Goal: Information Seeking & Learning: Learn about a topic

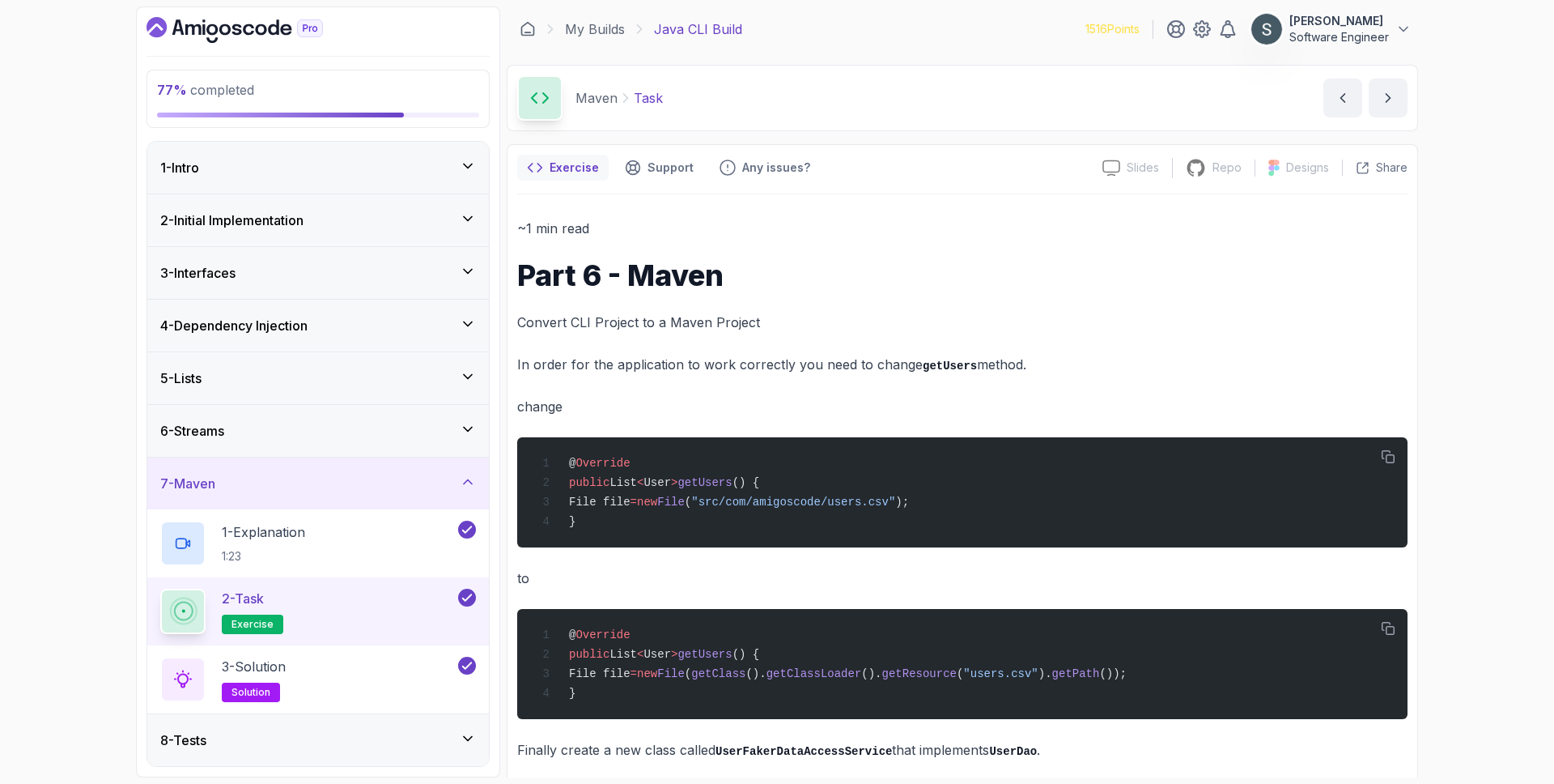
scroll to position [326, 0]
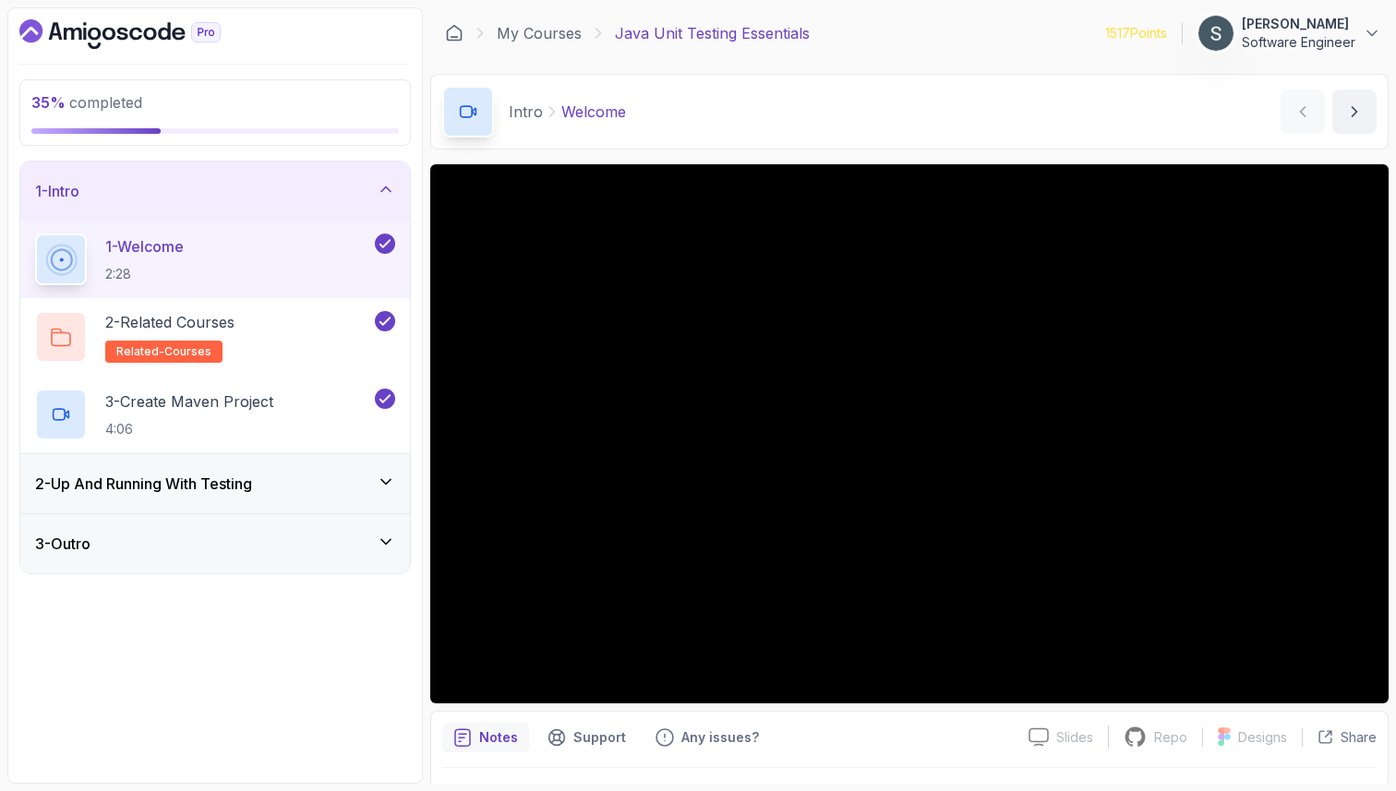
click at [199, 483] on h3 "2 - Up And Running With Testing" at bounding box center [143, 484] width 217 height 22
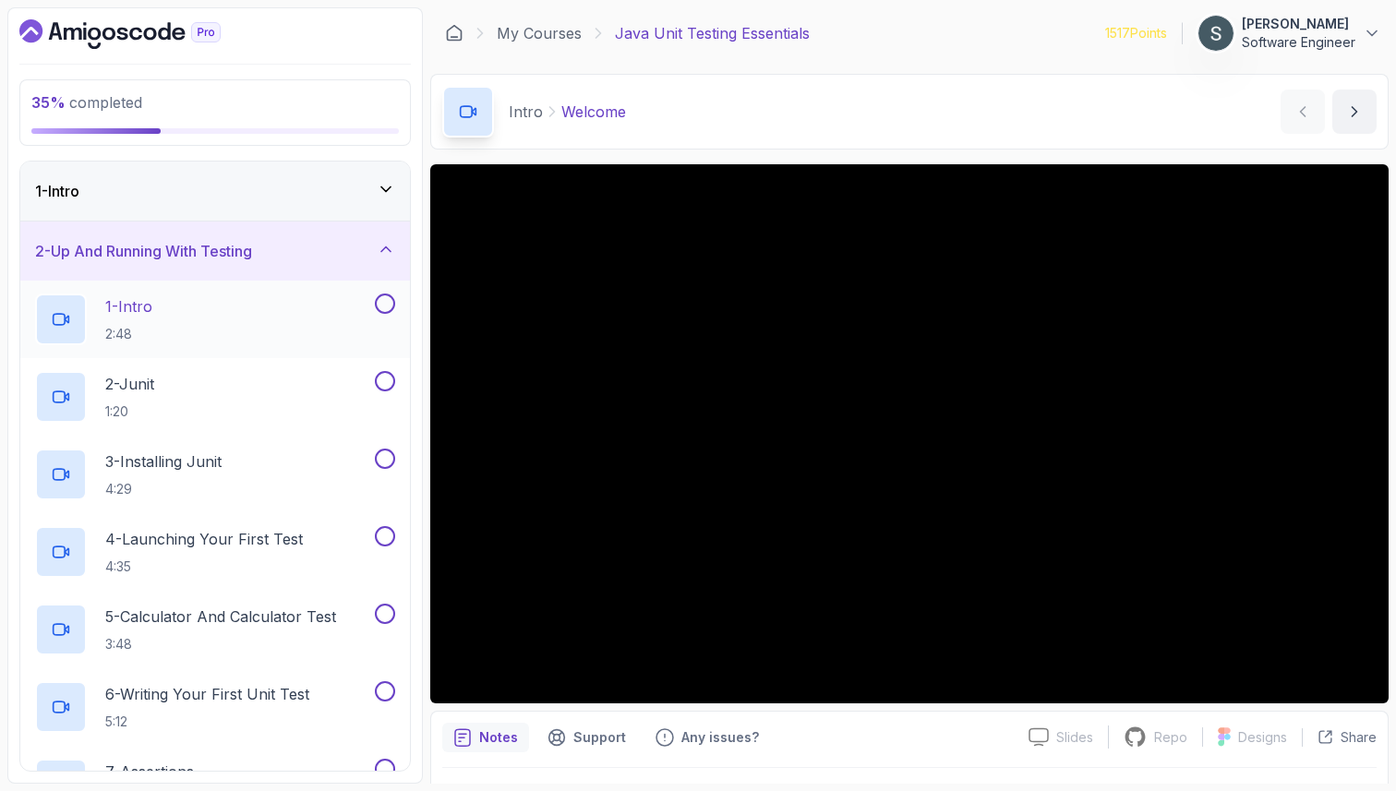
click at [152, 310] on p "1 - Intro" at bounding box center [128, 306] width 47 height 22
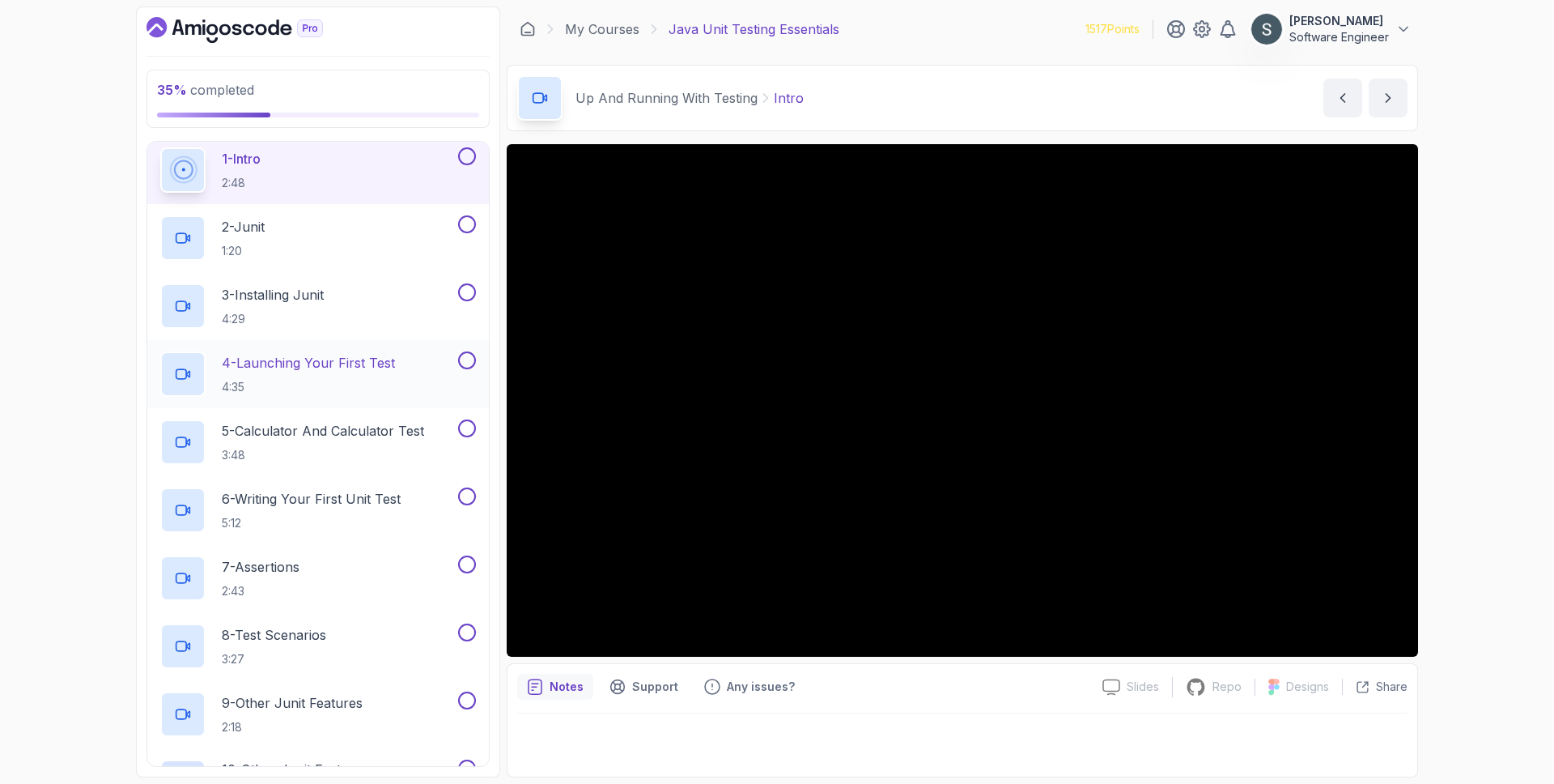
scroll to position [134, 0]
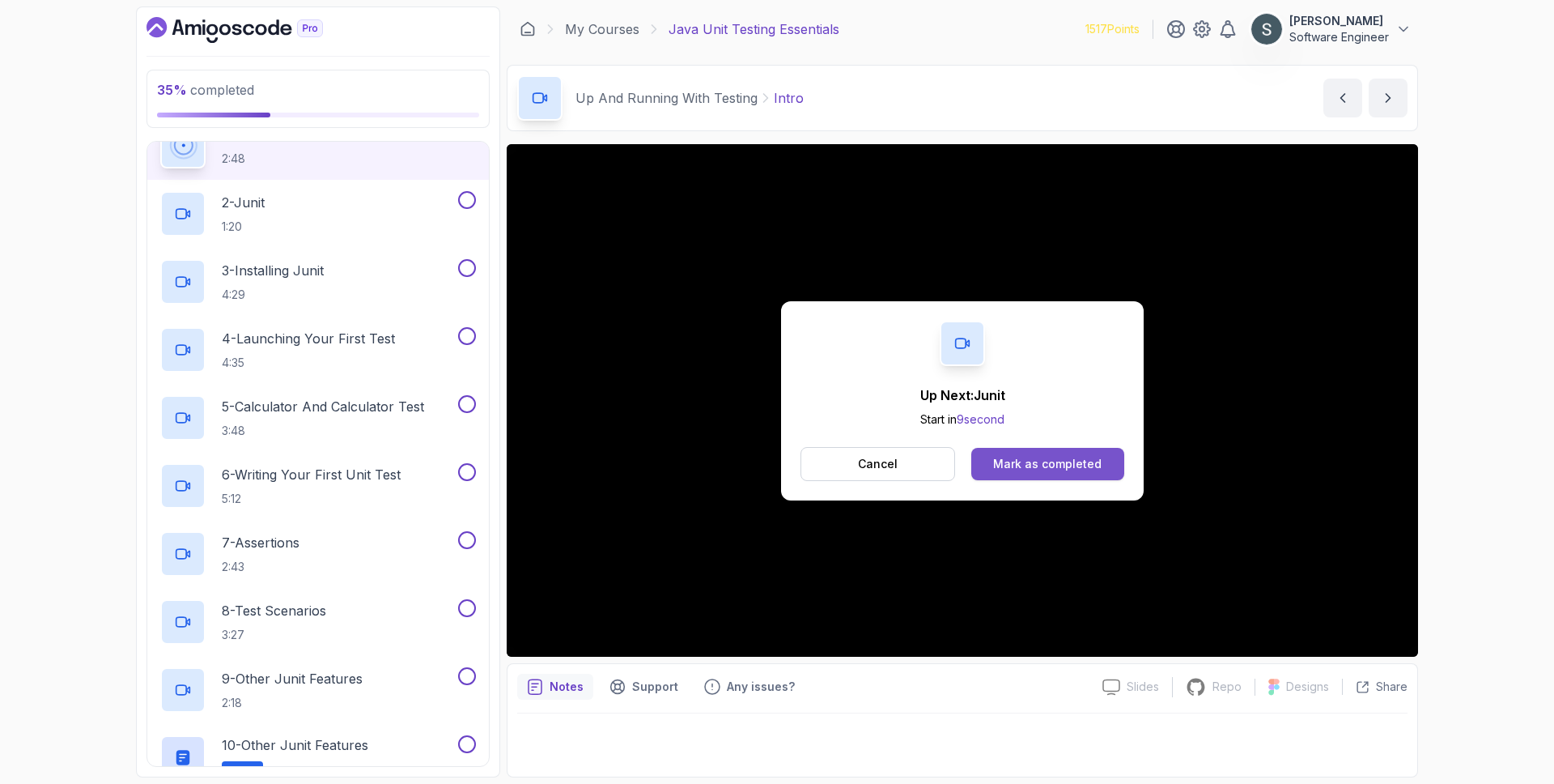
click at [1071, 468] on div "Mark as completed" at bounding box center [1048, 464] width 109 height 16
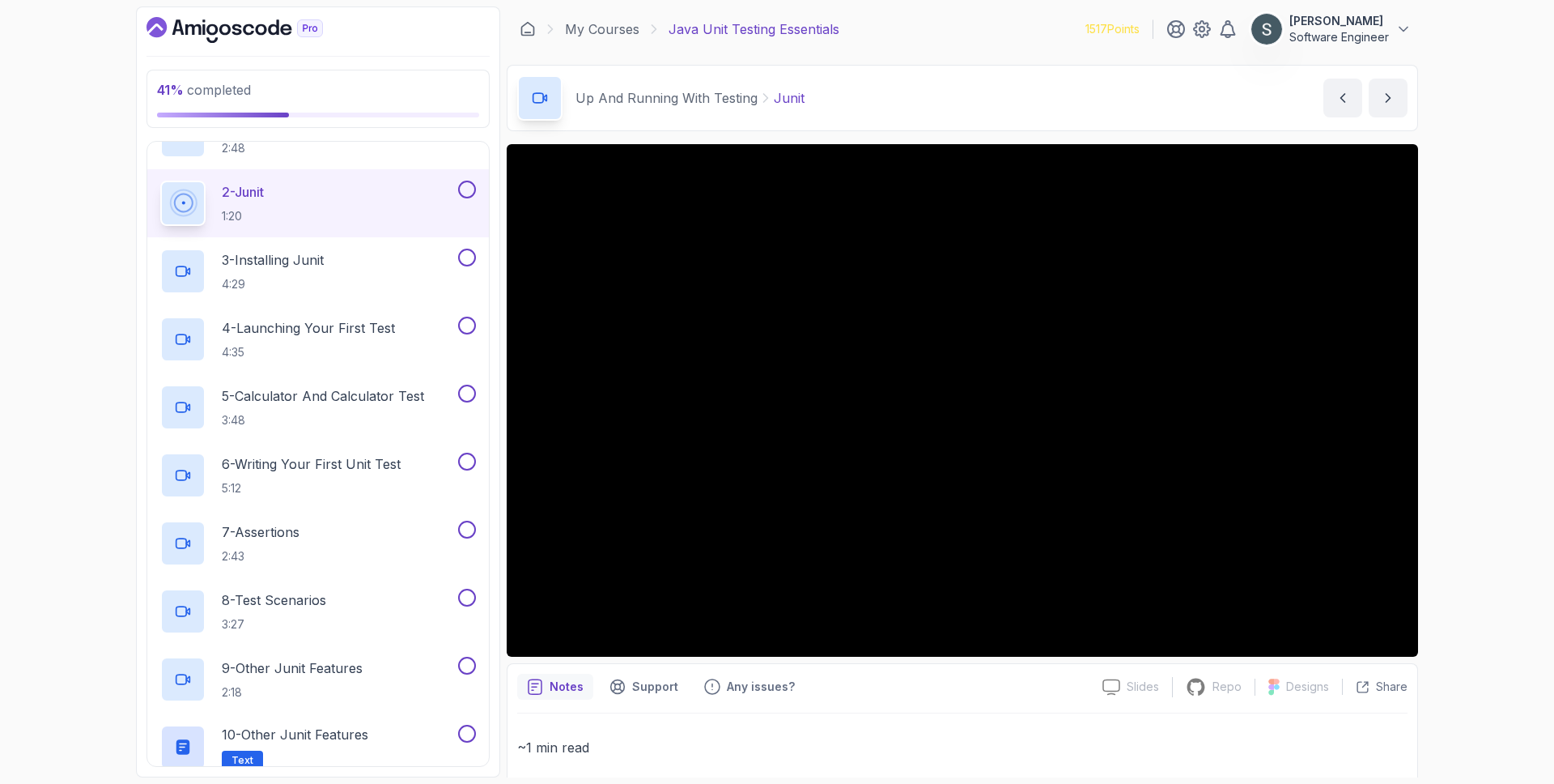
click at [462, 189] on button at bounding box center [467, 189] width 18 height 18
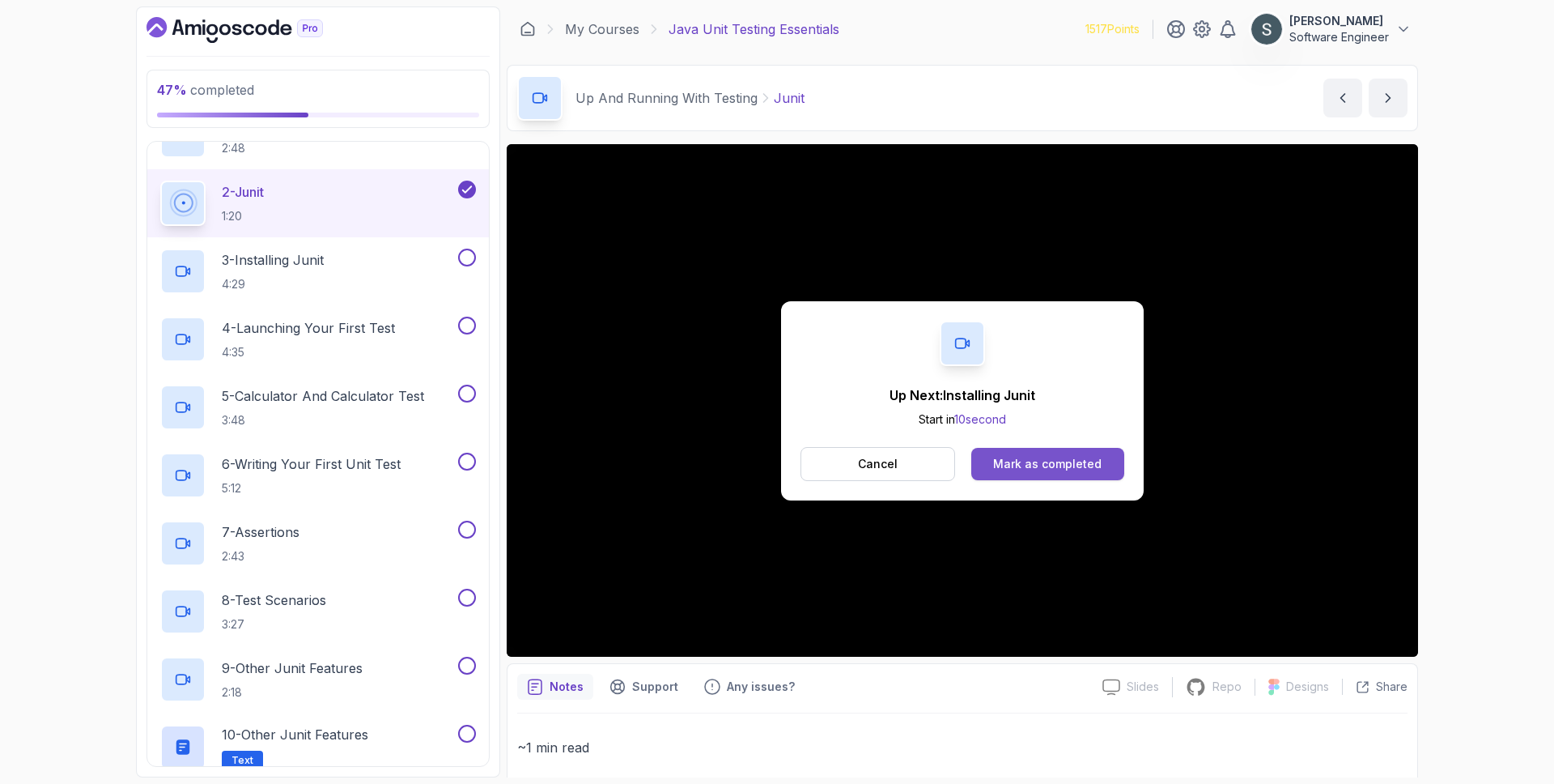
click at [1050, 454] on button "Mark as completed" at bounding box center [1048, 463] width 153 height 32
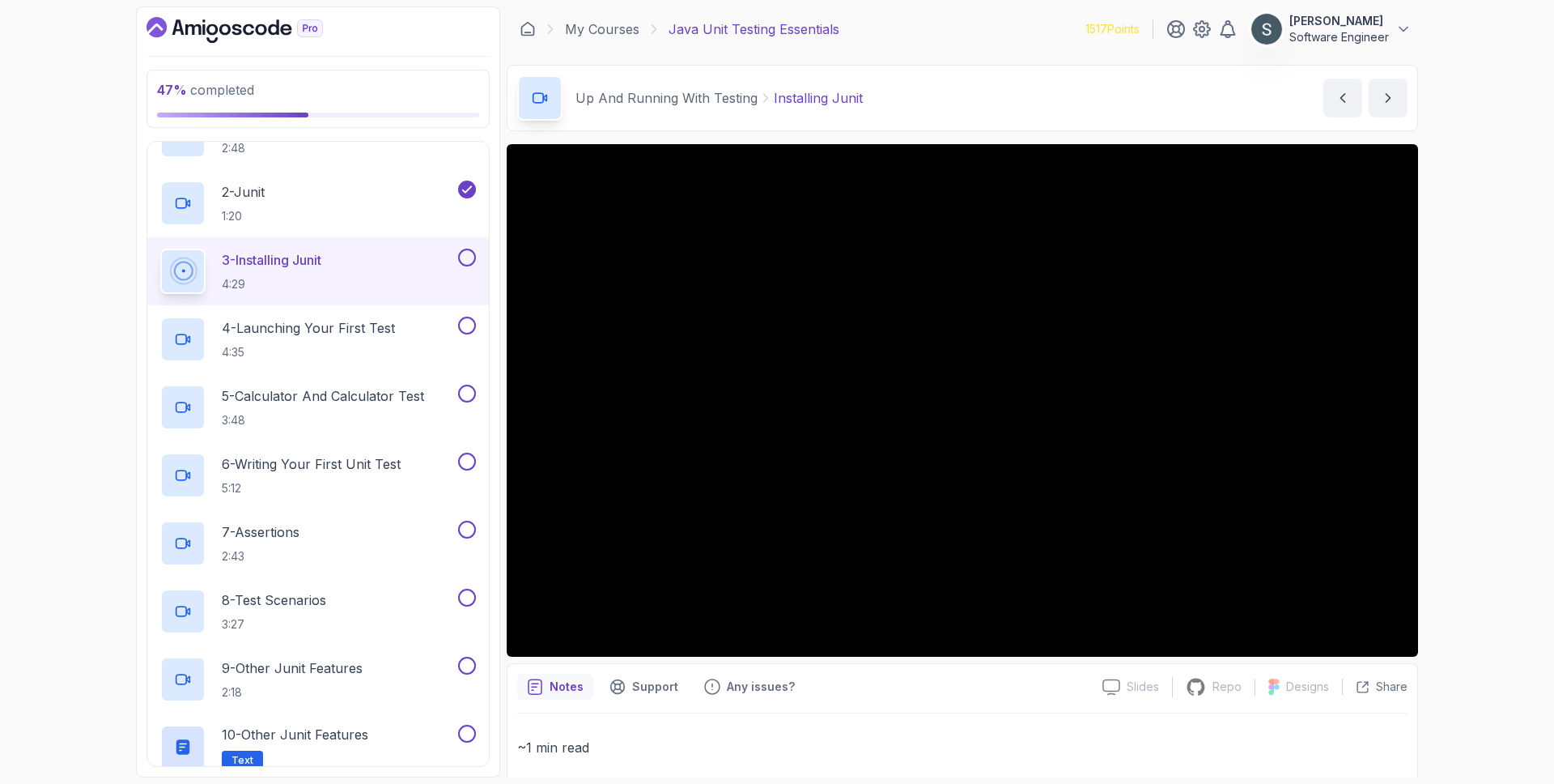
scroll to position [183, 0]
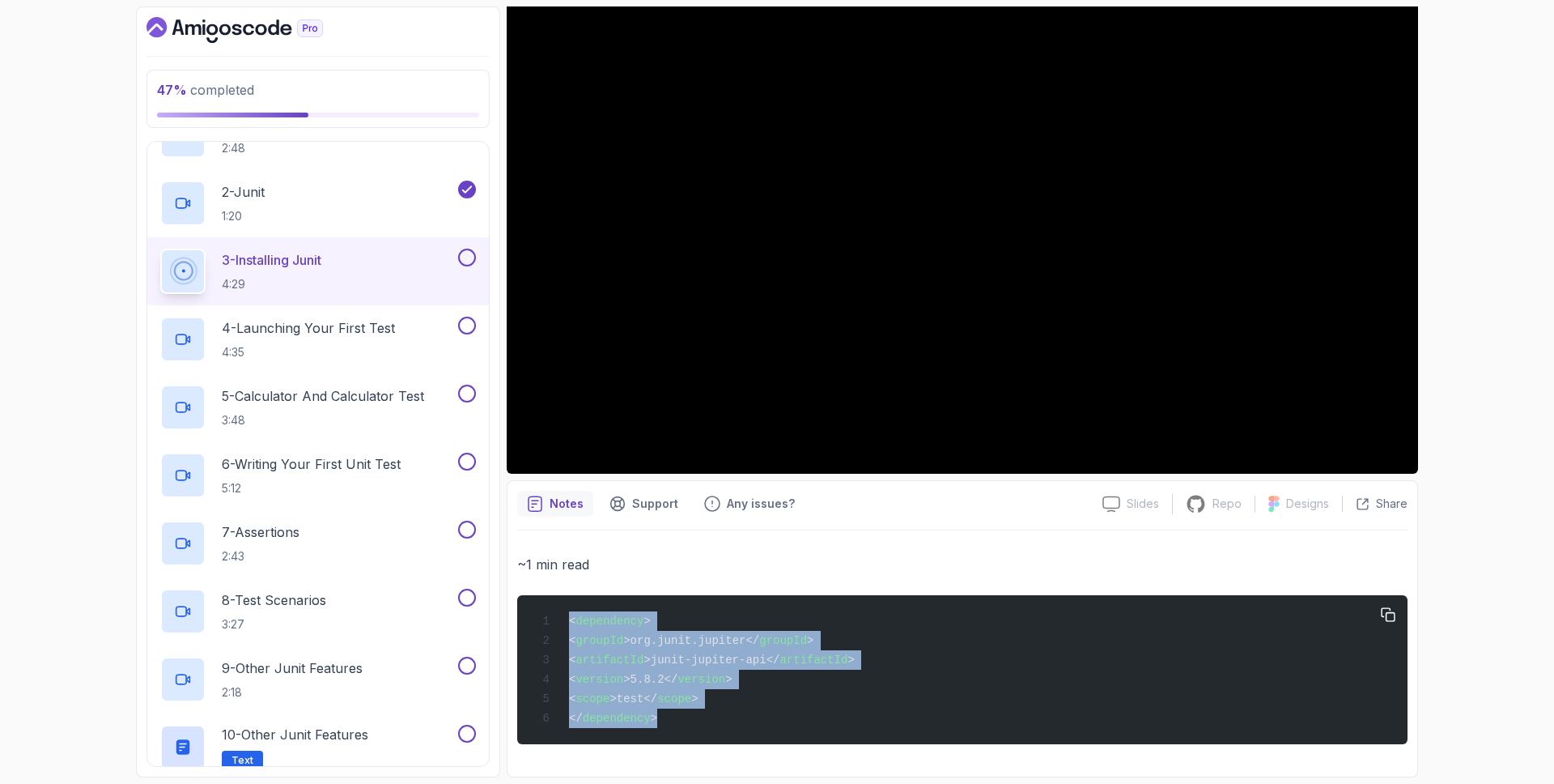
drag, startPoint x: 682, startPoint y: 722, endPoint x: 547, endPoint y: 628, distance: 164.5
click at [547, 628] on div "< dependency > < groupId >org.junit.jupiter</ groupId > < artifactId >junit-jup…" at bounding box center [963, 670] width 865 height 130
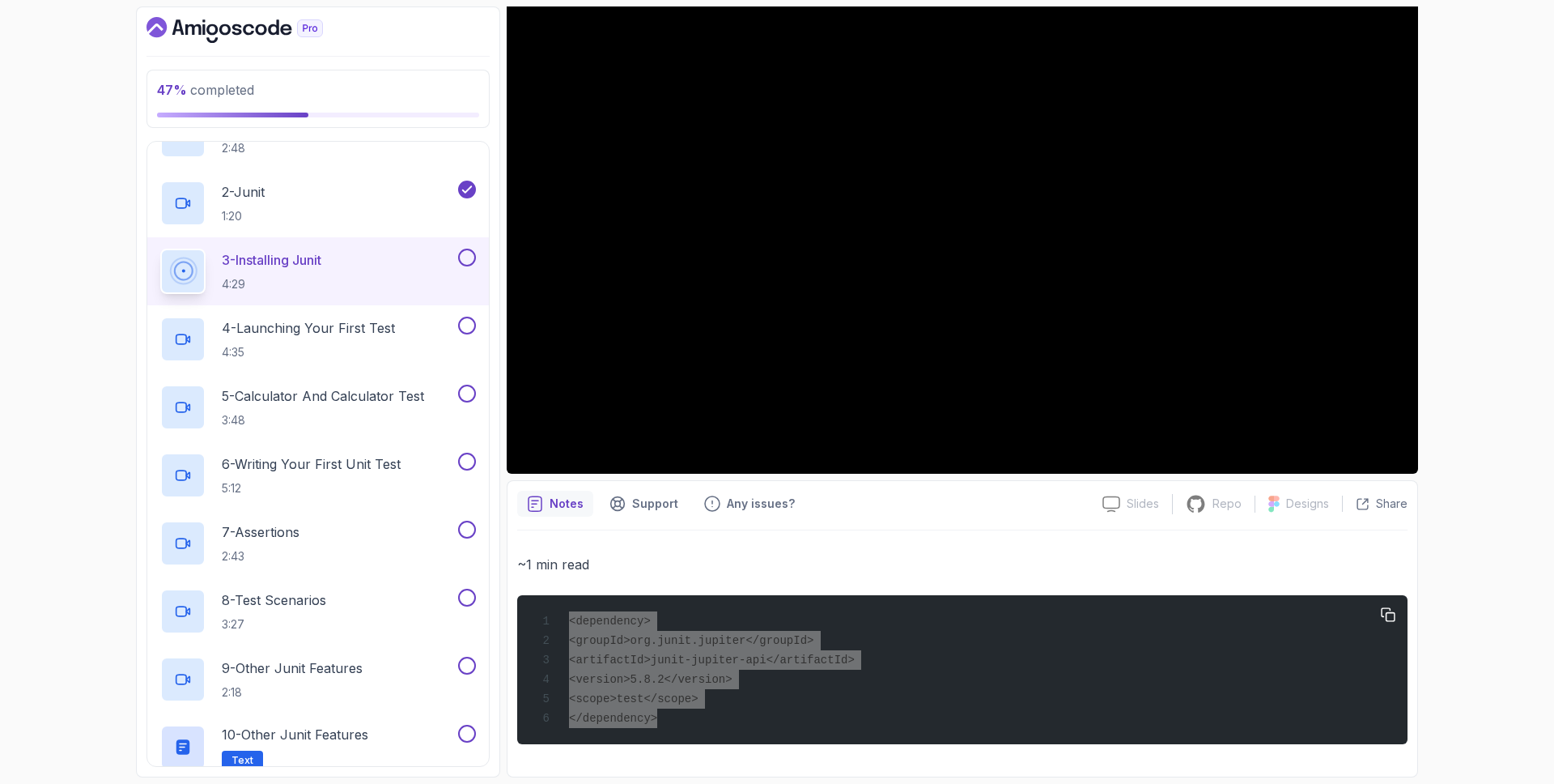
copy code "< dependency > < groupId >org.junit.jupiter</ groupId > < artifactId >junit-jup…"
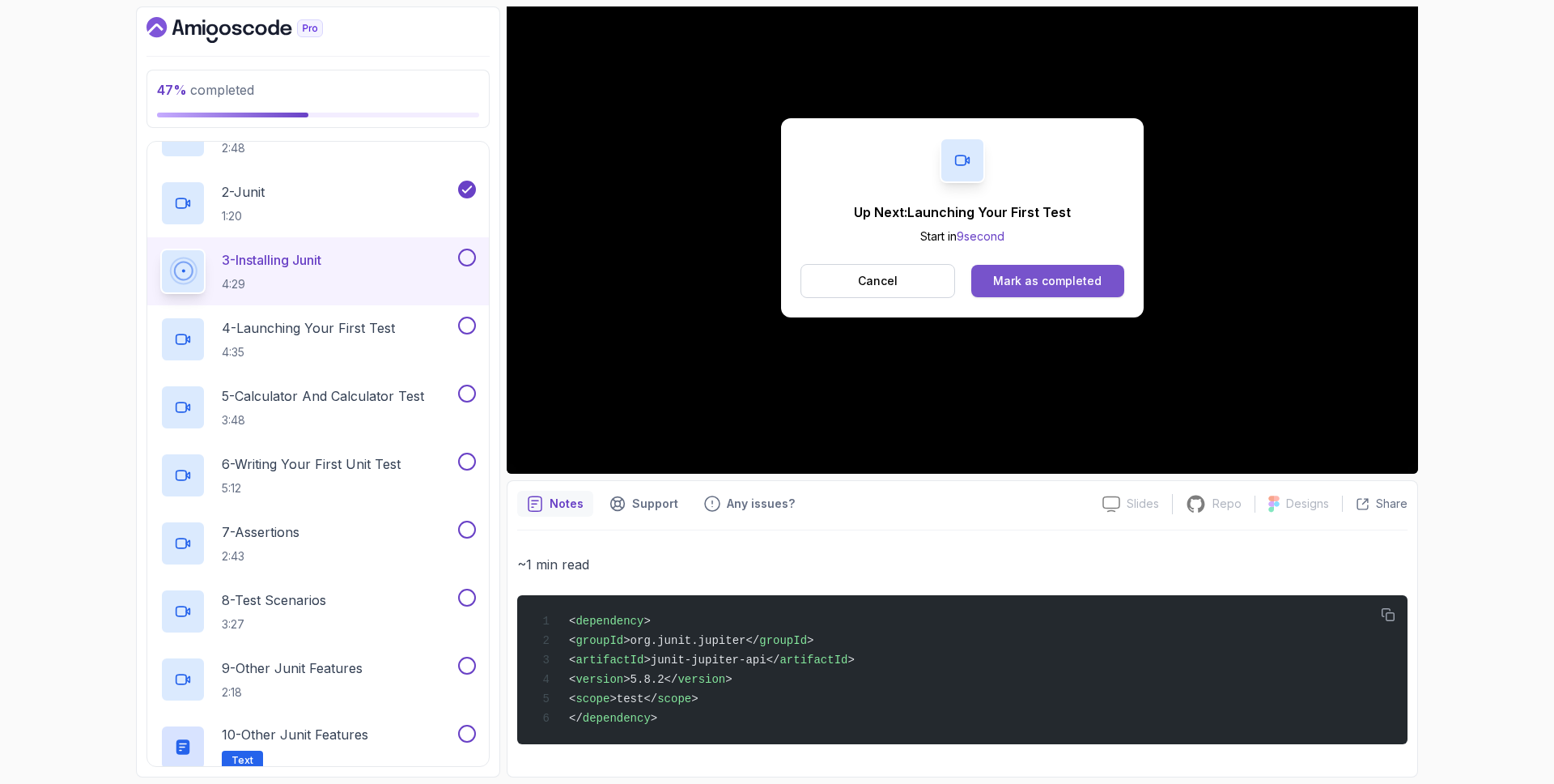
click at [1068, 276] on div "Mark as completed" at bounding box center [1048, 281] width 109 height 16
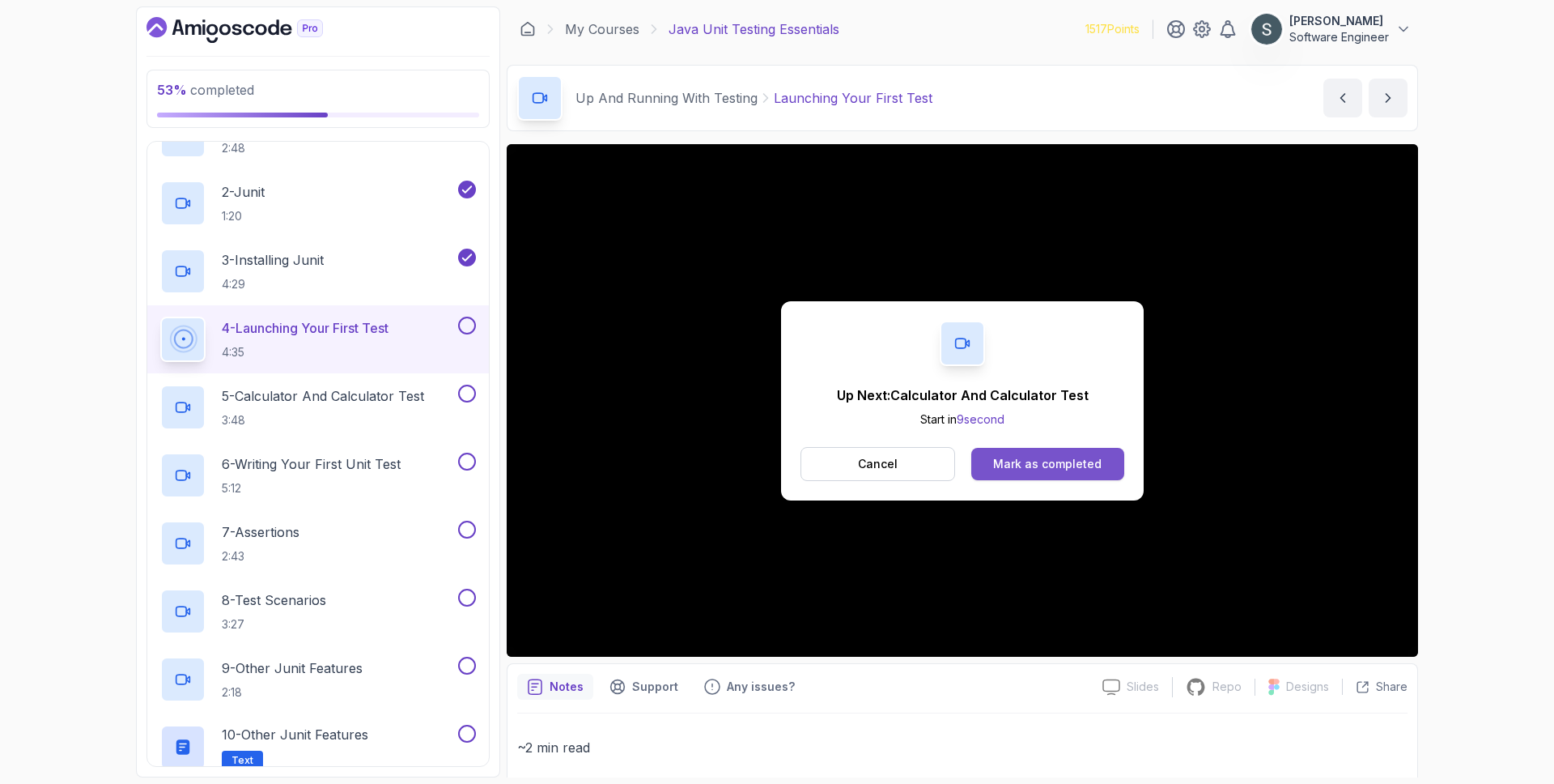
click at [1006, 479] on button "Mark as completed" at bounding box center [1048, 463] width 153 height 32
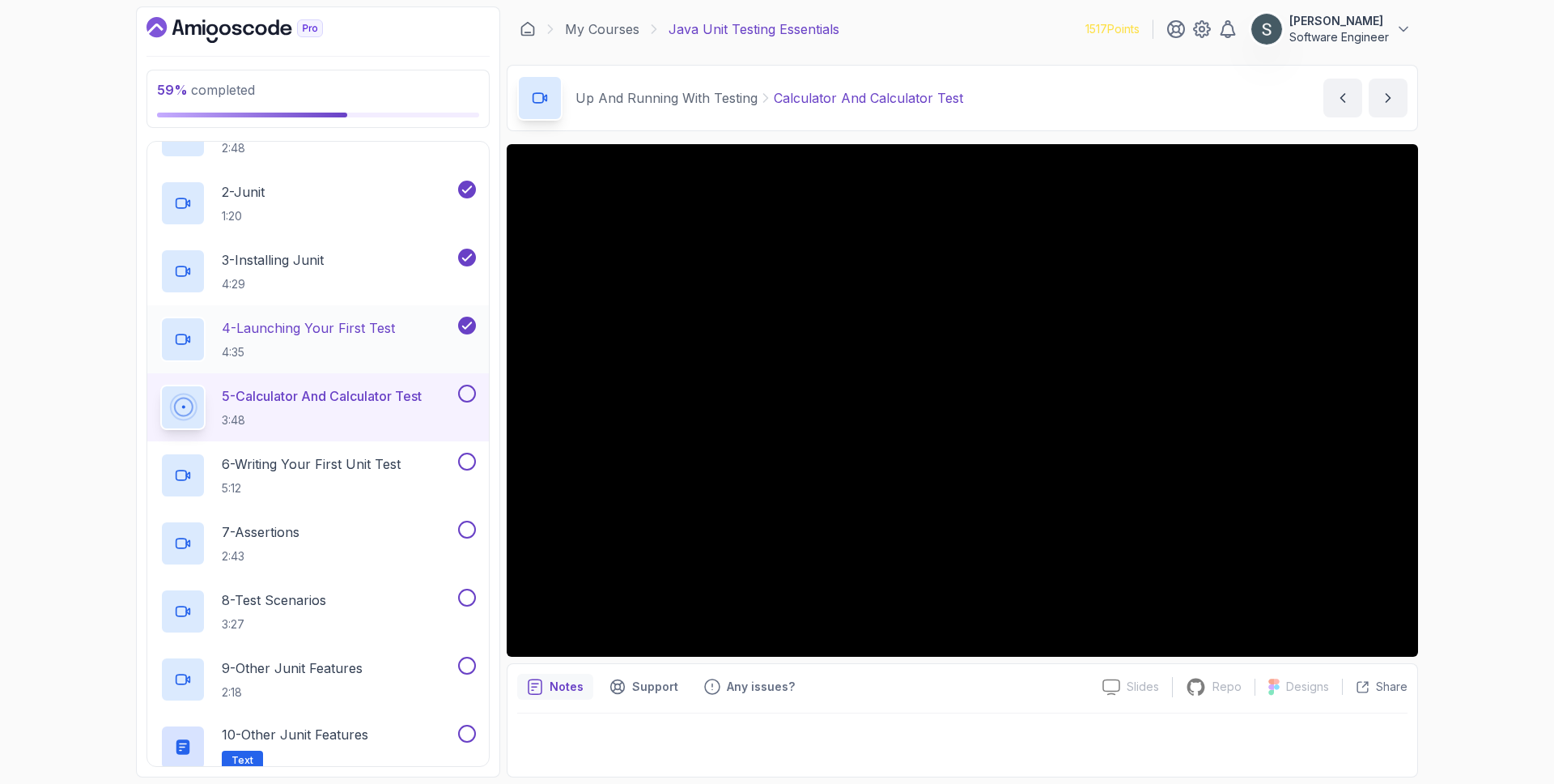
click at [354, 321] on p "4 - Launching Your First Test" at bounding box center [309, 328] width 174 height 19
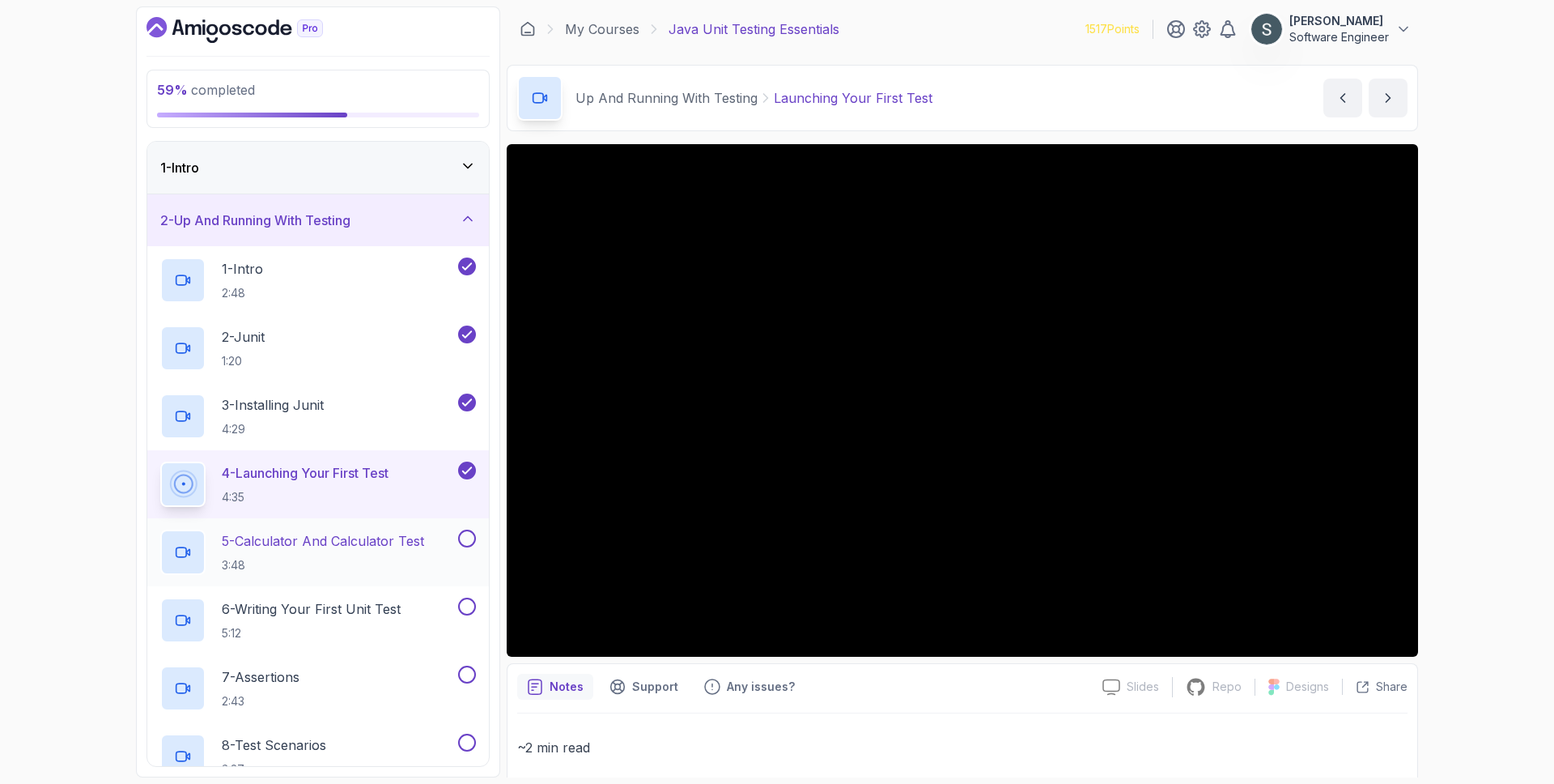
click at [310, 540] on p "5 - Calculator And Calculator Test" at bounding box center [323, 541] width 203 height 19
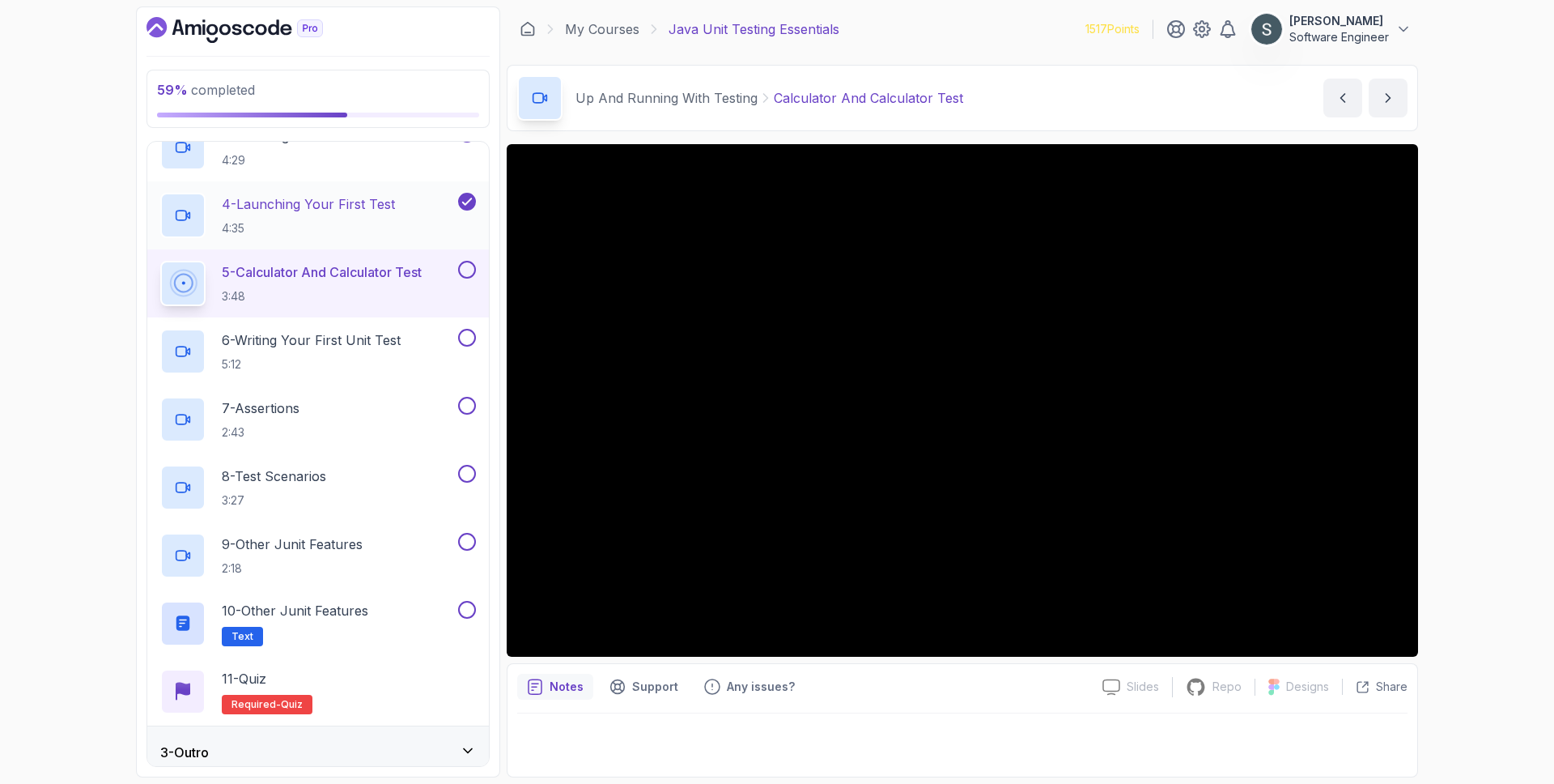
scroll to position [281, 0]
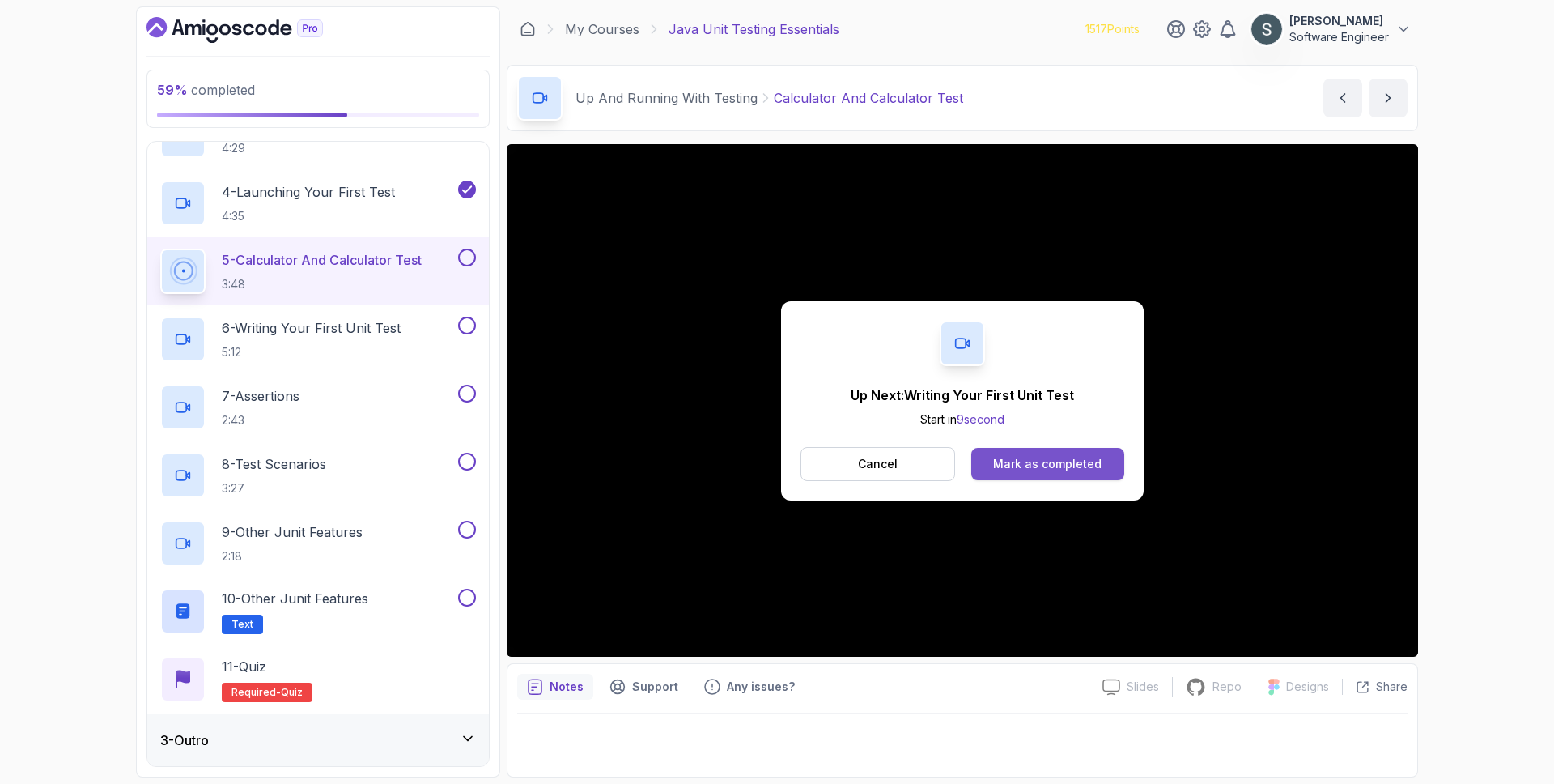
click at [1010, 468] on div "Mark as completed" at bounding box center [1048, 464] width 109 height 16
